Goal: Task Accomplishment & Management: Manage account settings

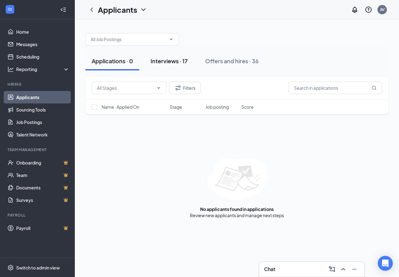
click at [164, 63] on div "Interviews · 17" at bounding box center [168, 61] width 37 height 8
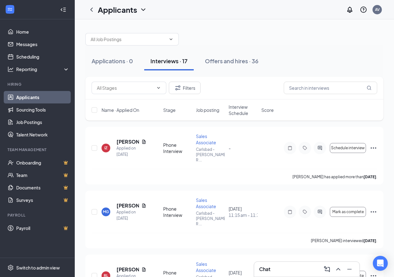
click at [64, 10] on icon "Collapse" at bounding box center [63, 10] width 6 height 6
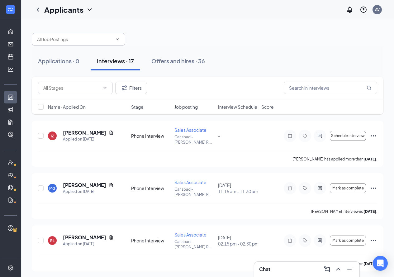
click at [95, 36] on input "text" at bounding box center [74, 39] width 75 height 7
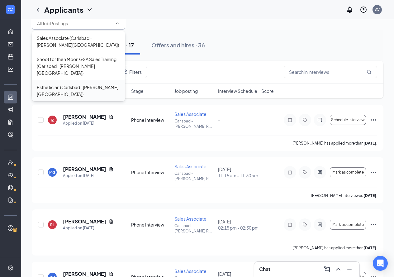
scroll to position [31, 0]
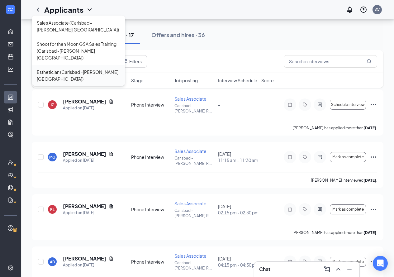
click at [95, 69] on div "Esthetician (Carlsbad -[PERSON_NAME][GEOGRAPHIC_DATA])" at bounding box center [78, 76] width 83 height 14
type input "Esthetician (Carlsbad -[PERSON_NAME][GEOGRAPHIC_DATA])"
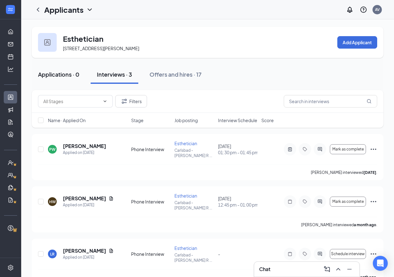
click at [56, 84] on button "Applications · 0" at bounding box center [59, 74] width 54 height 19
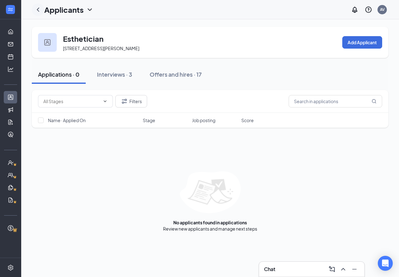
click at [37, 9] on icon "ChevronLeft" at bounding box center [37, 9] width 7 height 7
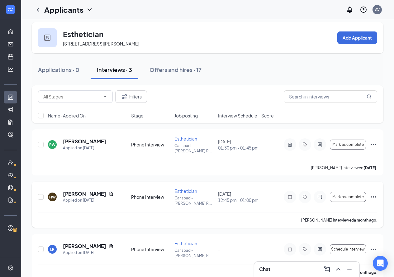
scroll to position [6, 0]
